Goal: Task Accomplishment & Management: Manage account settings

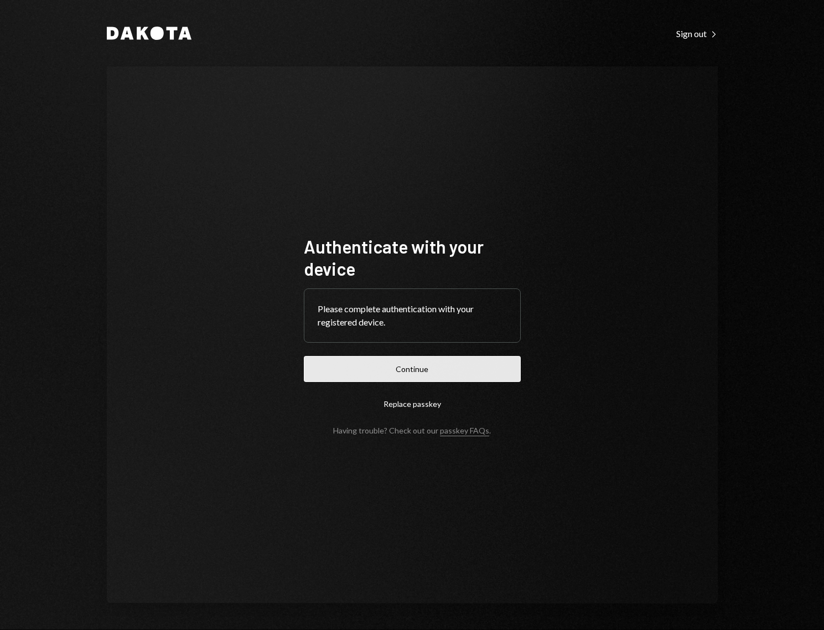
click at [460, 368] on button "Continue" at bounding box center [412, 369] width 217 height 26
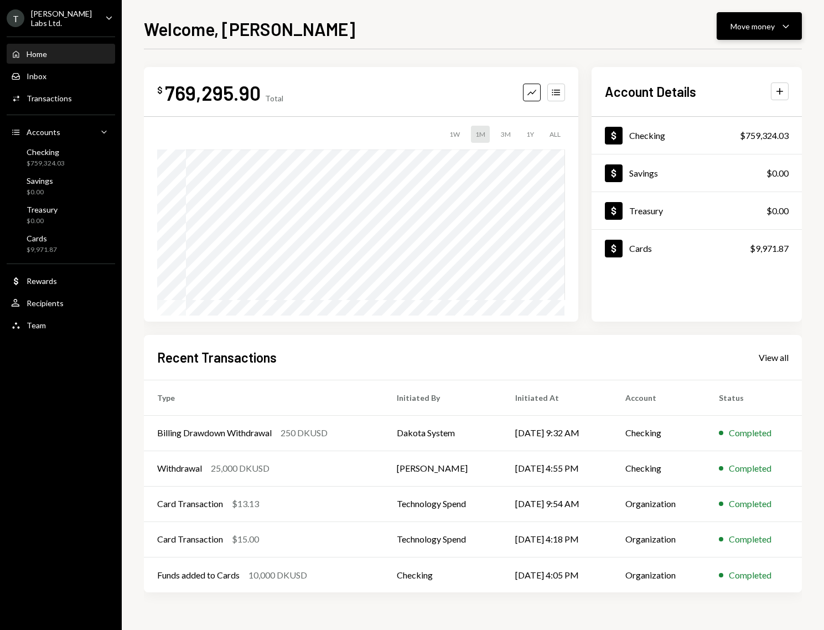
click at [775, 17] on button "Move money Caret Down" at bounding box center [759, 26] width 85 height 28
click at [723, 55] on div "Send" at bounding box center [750, 60] width 81 height 12
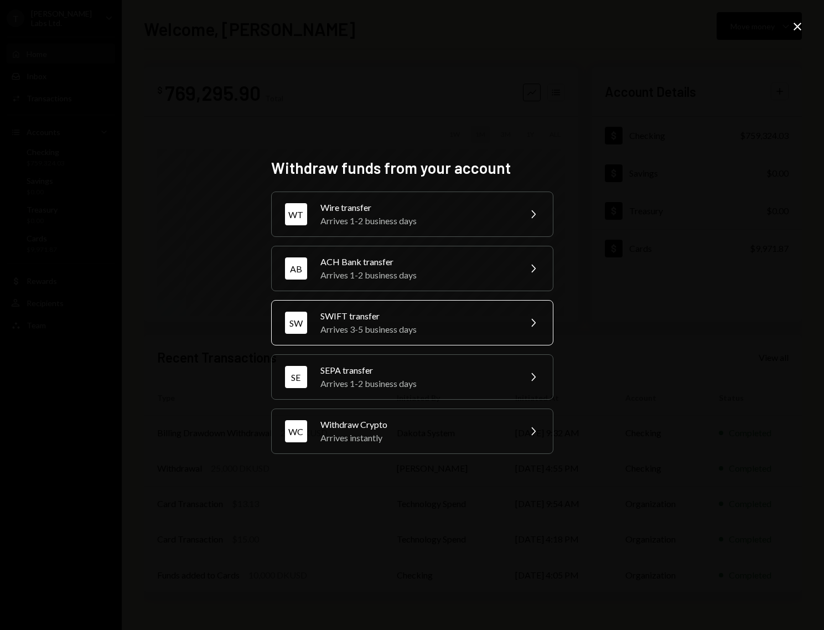
click at [416, 314] on div "SWIFT transfer" at bounding box center [417, 315] width 193 height 13
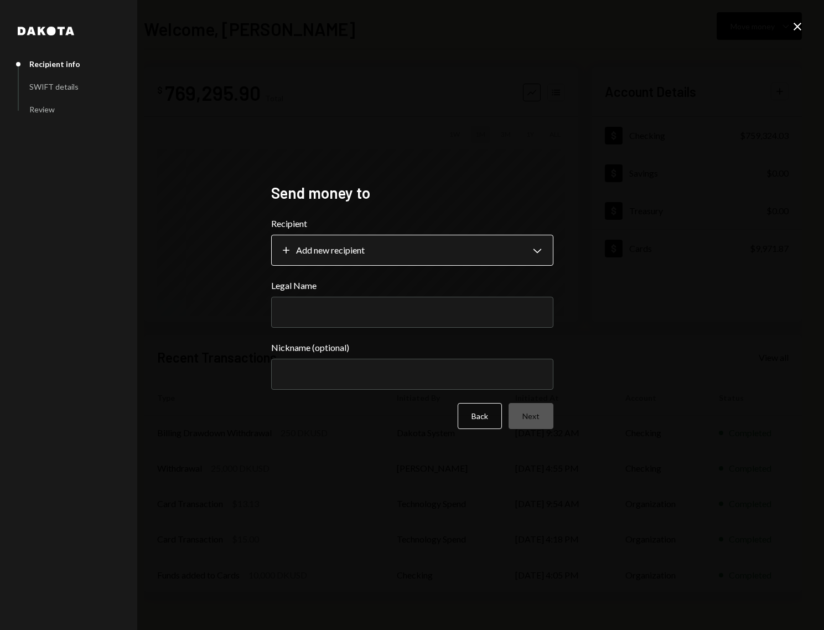
click at [400, 252] on body "T [PERSON_NAME] Labs Ltd. Caret Down Home Home Inbox Inbox Activities Transacti…" at bounding box center [412, 315] width 824 height 630
click at [486, 421] on button "Back" at bounding box center [480, 416] width 44 height 26
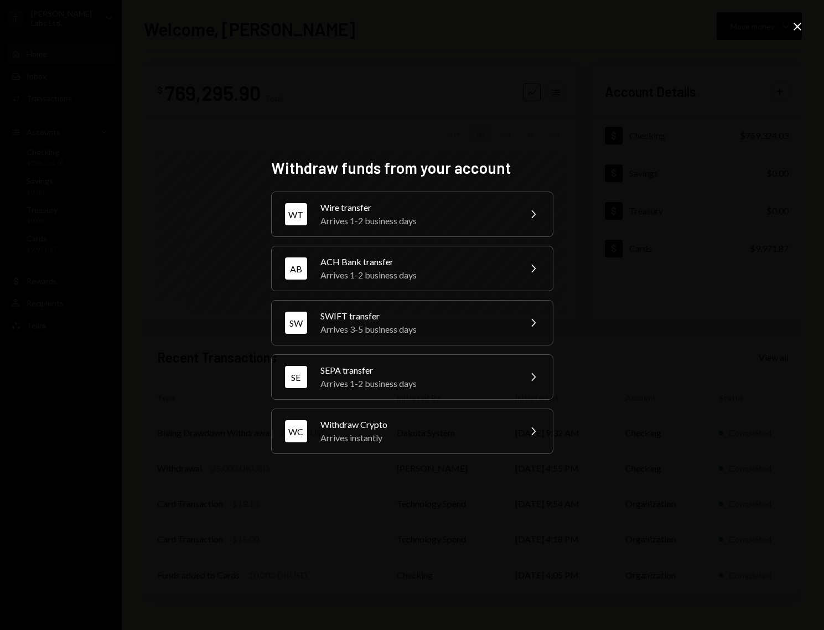
click at [792, 26] on icon "Close" at bounding box center [797, 26] width 13 height 13
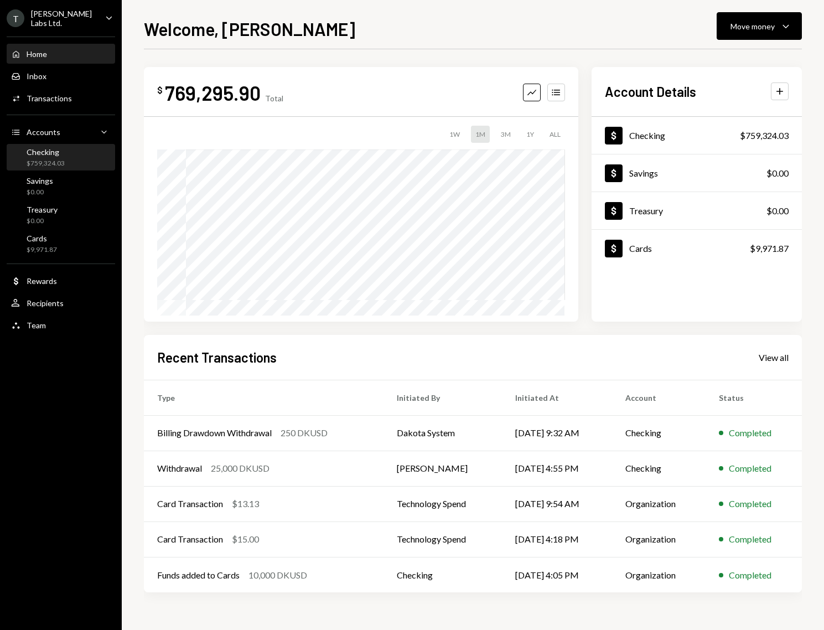
click at [59, 156] on div "Checking $759,324.03" at bounding box center [46, 157] width 38 height 21
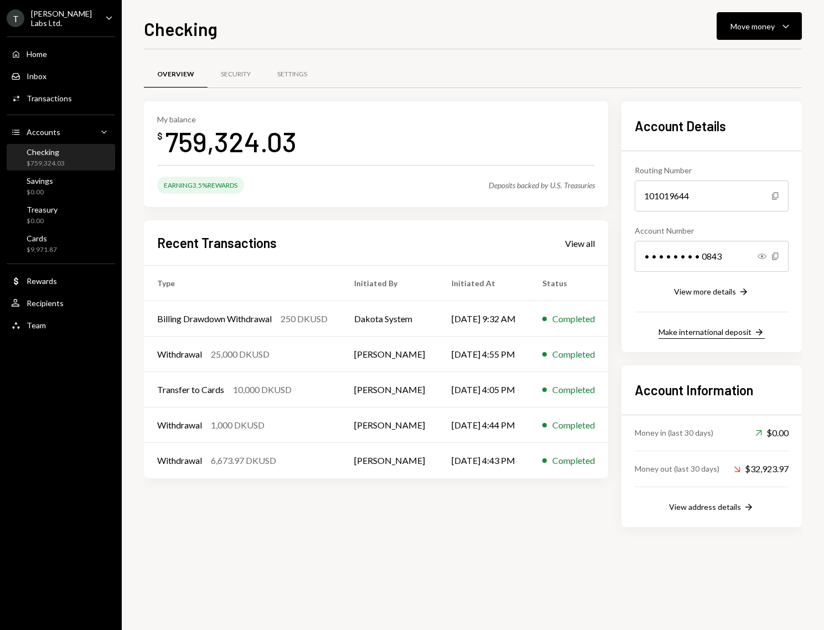
click at [732, 337] on div "Make international deposit" at bounding box center [705, 331] width 93 height 9
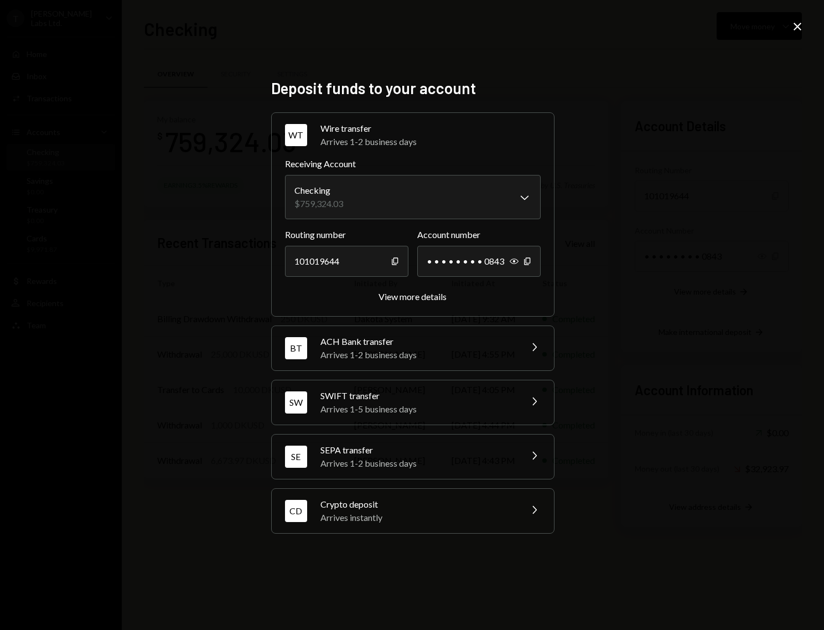
click at [447, 409] on div "Arrives 1-5 business days" at bounding box center [418, 408] width 194 height 13
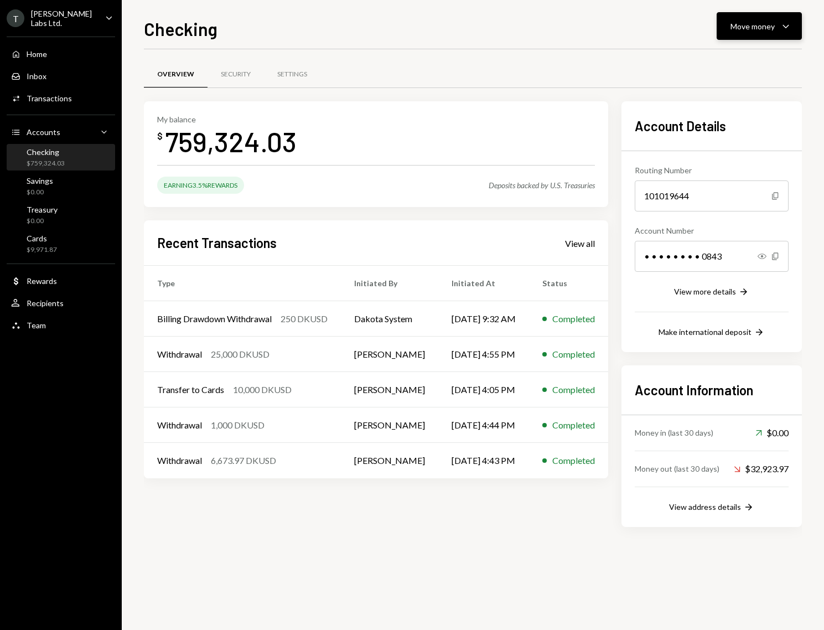
click at [776, 39] on button "Move money Caret Down" at bounding box center [759, 26] width 85 height 28
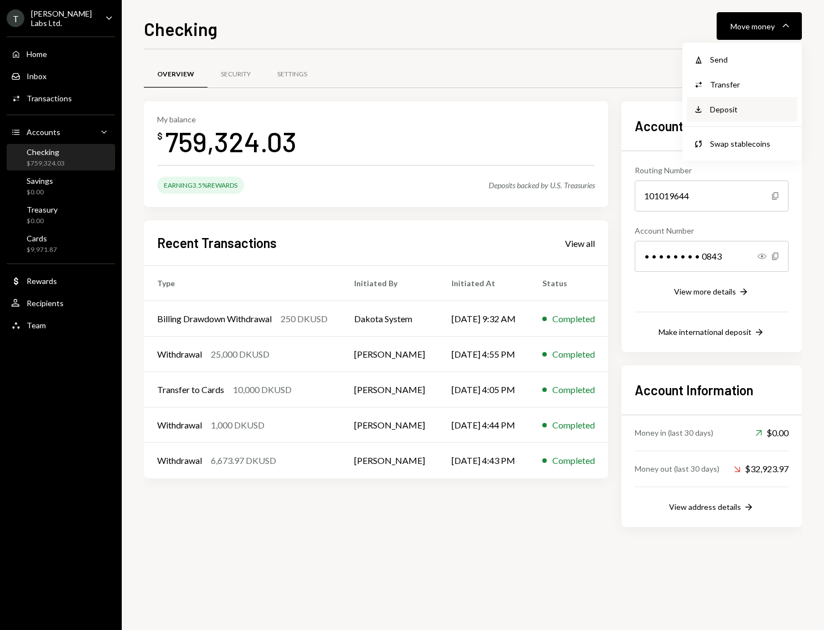
click at [741, 105] on div "Deposit" at bounding box center [750, 110] width 81 height 12
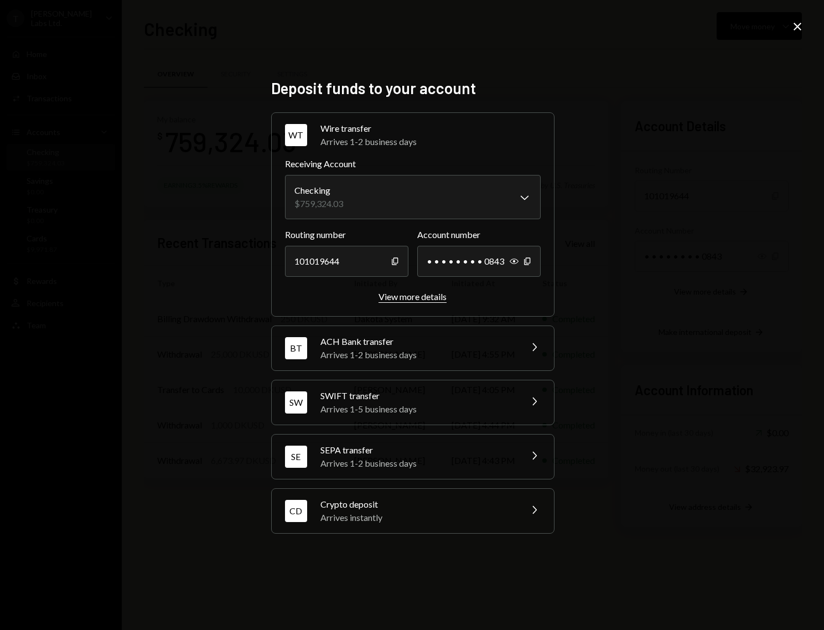
click at [429, 297] on div "View more details" at bounding box center [413, 296] width 68 height 11
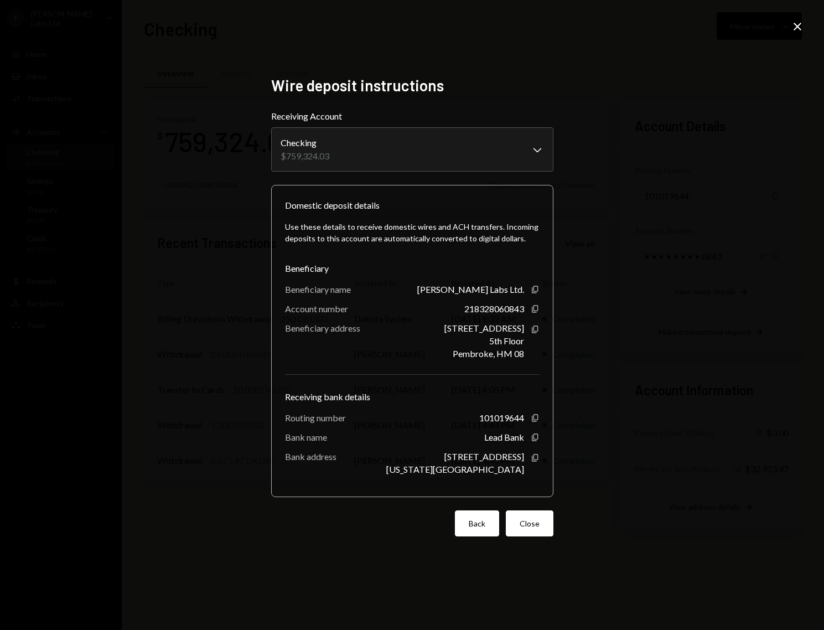
click at [463, 530] on button "Back" at bounding box center [477, 523] width 44 height 26
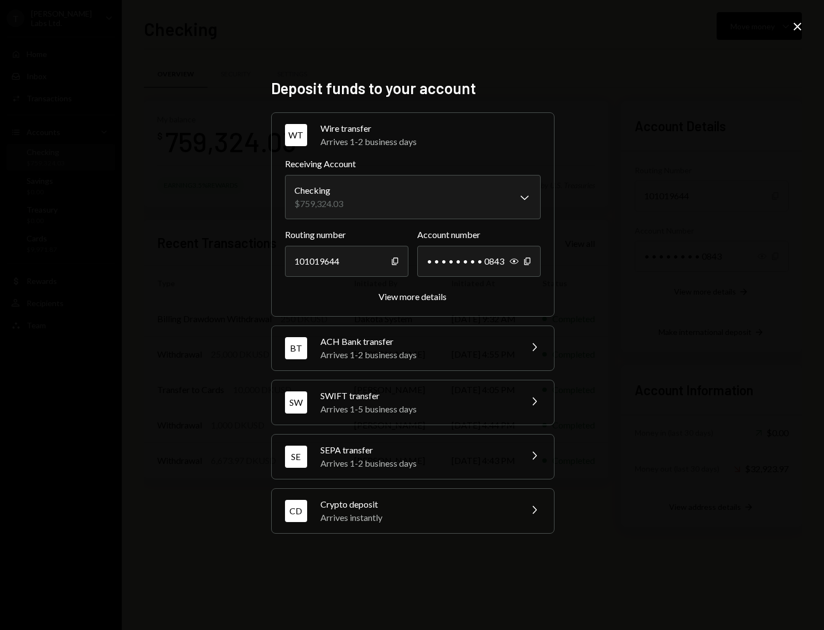
click at [798, 33] on icon "Close" at bounding box center [797, 26] width 13 height 13
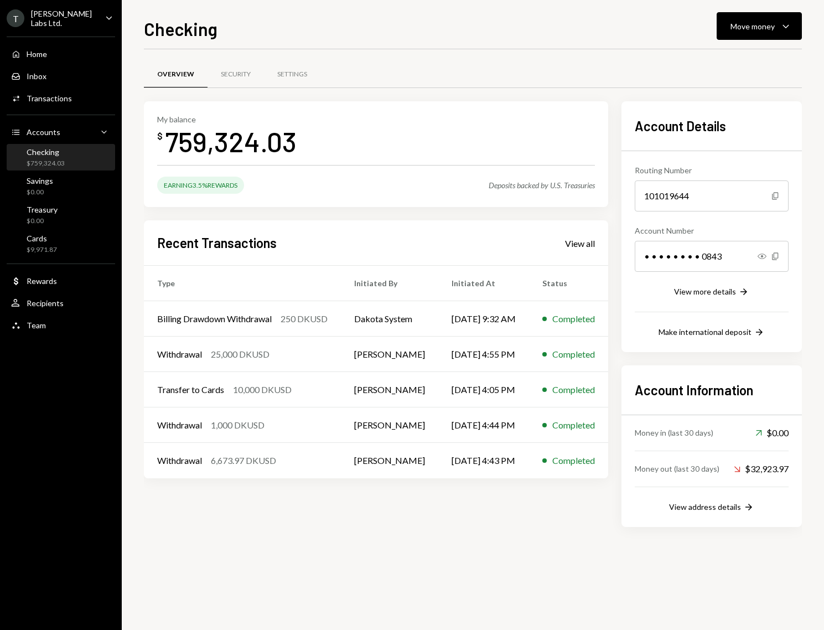
click at [74, 17] on div "[PERSON_NAME] Labs Ltd." at bounding box center [63, 18] width 65 height 19
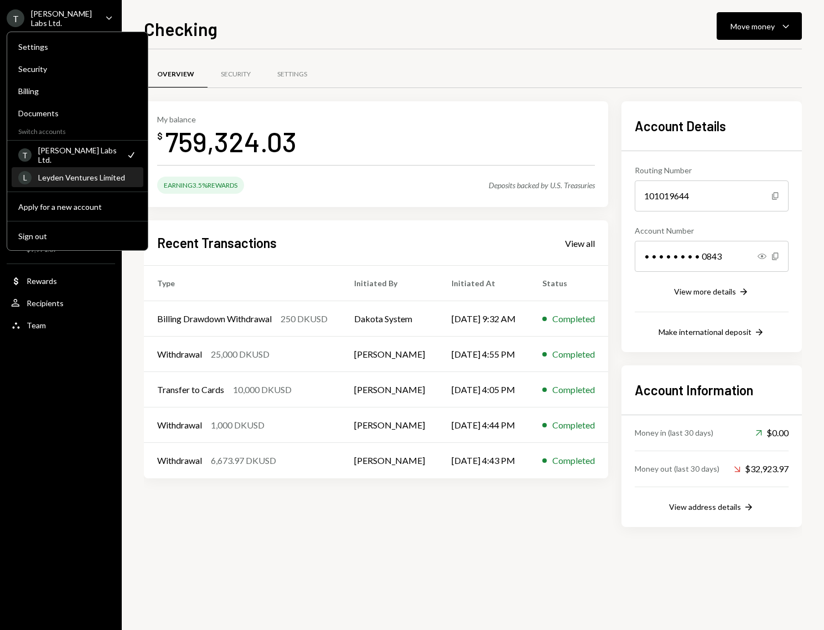
click at [70, 182] on div "L Leyden Ventures Limited" at bounding box center [77, 177] width 118 height 19
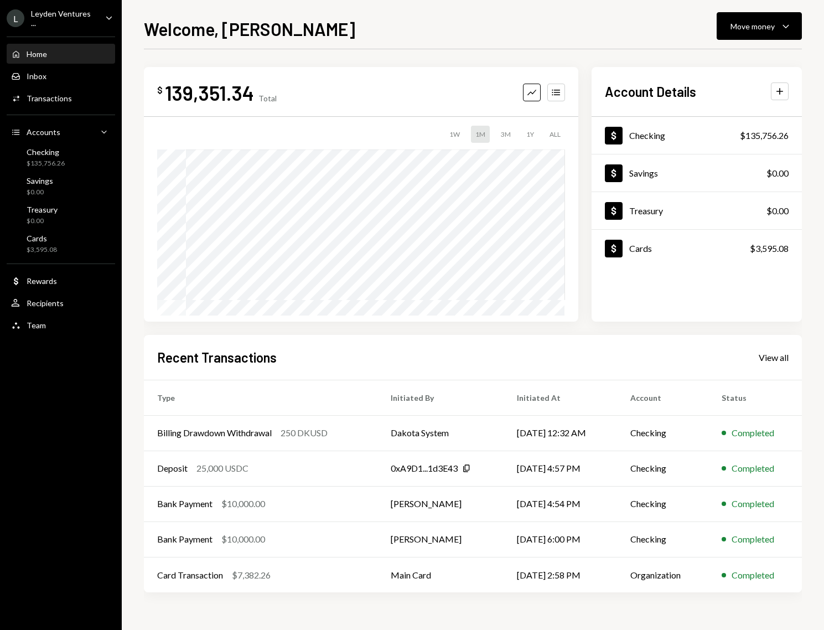
click at [71, 24] on div "L Leyden Ventures ..." at bounding box center [52, 18] width 90 height 19
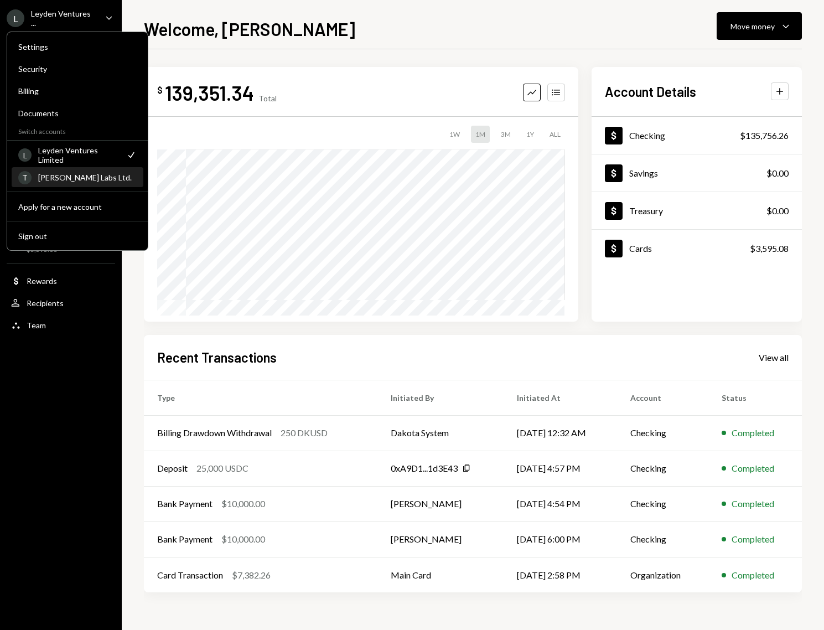
click at [70, 176] on div "[PERSON_NAME] Labs Ltd." at bounding box center [87, 177] width 99 height 9
